Goal: Navigation & Orientation: Go to known website

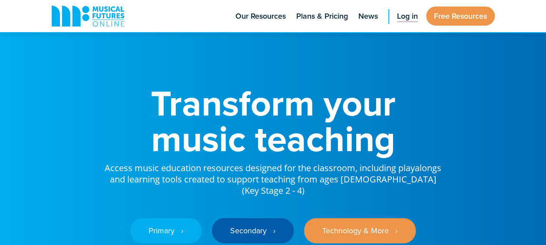
click at [404, 15] on span "Log in" at bounding box center [407, 16] width 21 height 12
click at [408, 16] on span "Log in" at bounding box center [407, 16] width 21 height 12
